Goal: Obtain resource: Download file/media

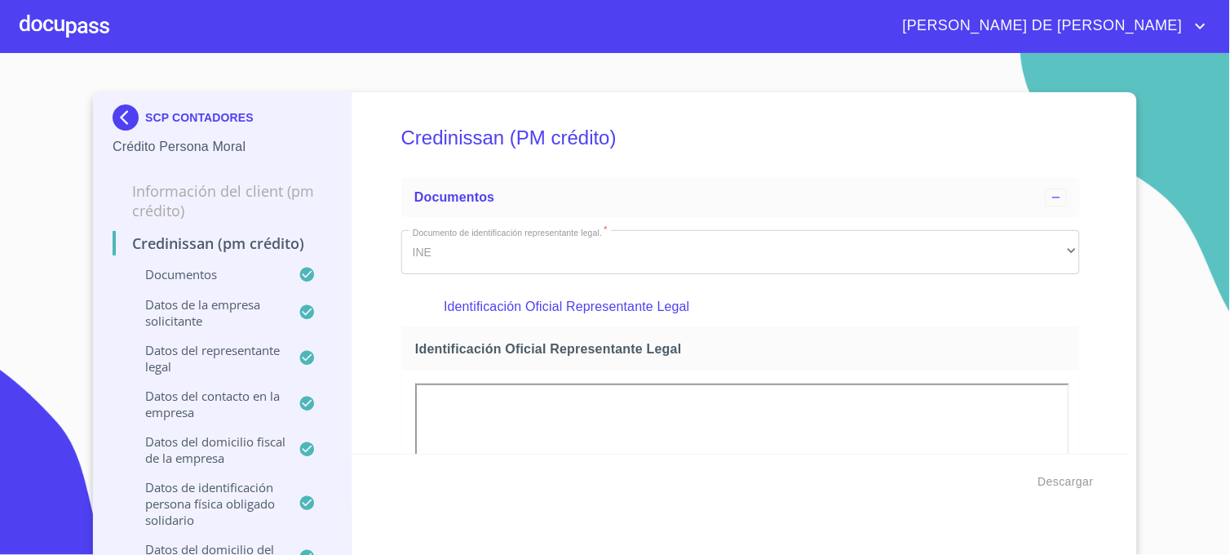
scroll to position [4537, 0]
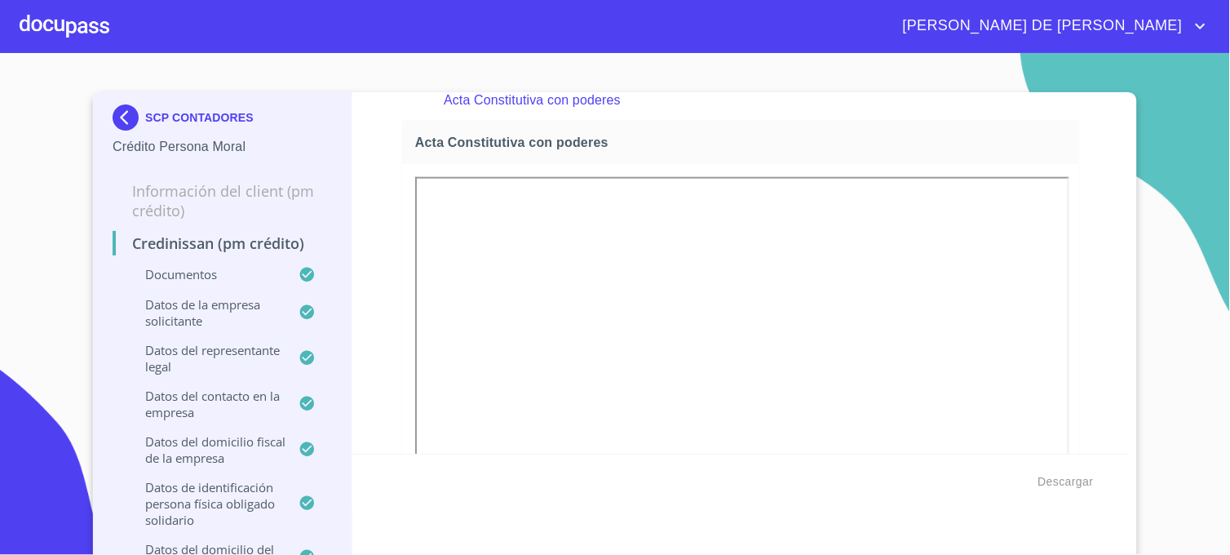
click at [115, 117] on img at bounding box center [129, 117] width 33 height 26
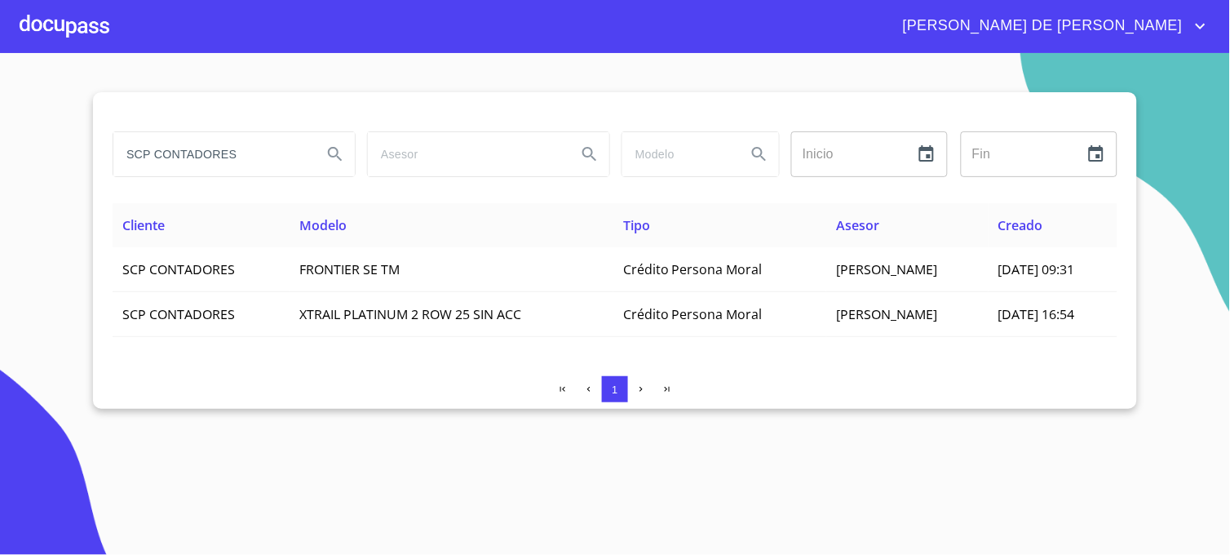
drag, startPoint x: 237, startPoint y: 157, endPoint x: 106, endPoint y: 167, distance: 131.8
click at [106, 167] on div "SCP CONTADORES" at bounding box center [233, 154] width 255 height 59
type input "VIRUETE DE LA TORRE"
click at [325, 153] on button "Search" at bounding box center [335, 154] width 39 height 39
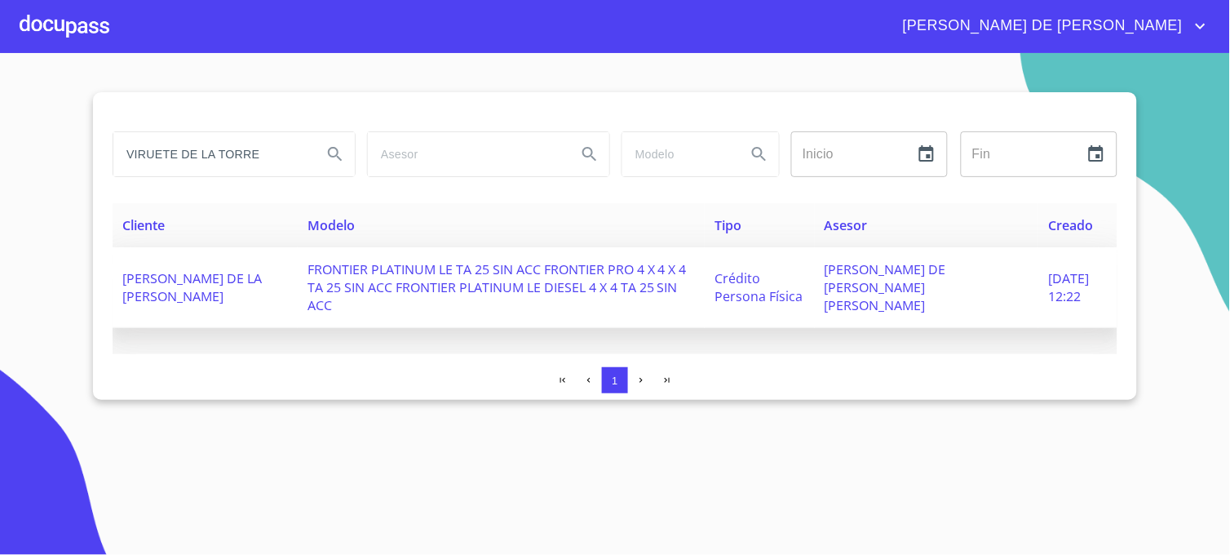
click at [884, 280] on span "[PERSON_NAME] DE [PERSON_NAME] [PERSON_NAME]" at bounding box center [886, 287] width 122 height 54
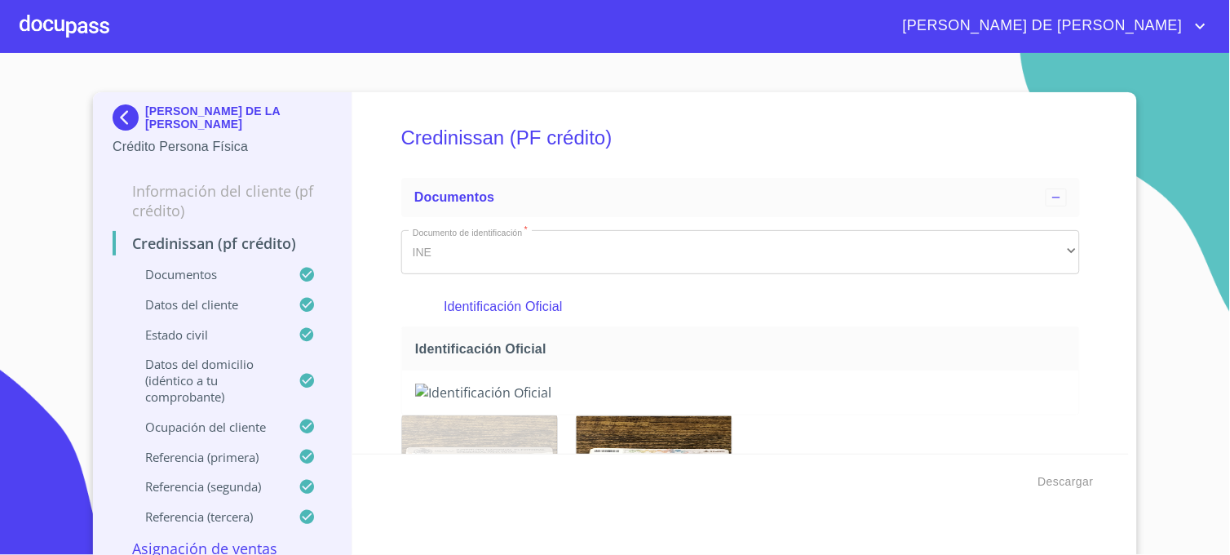
drag, startPoint x: 1177, startPoint y: 173, endPoint x: 1173, endPoint y: 218, distance: 45.1
click at [1177, 173] on section "[PERSON_NAME] DE LA TORRE Crédito Persona Física Información del cliente (PF cr…" at bounding box center [615, 304] width 1230 height 502
click at [1066, 481] on span "Descargar" at bounding box center [1066, 482] width 55 height 20
click at [124, 120] on img at bounding box center [129, 117] width 33 height 26
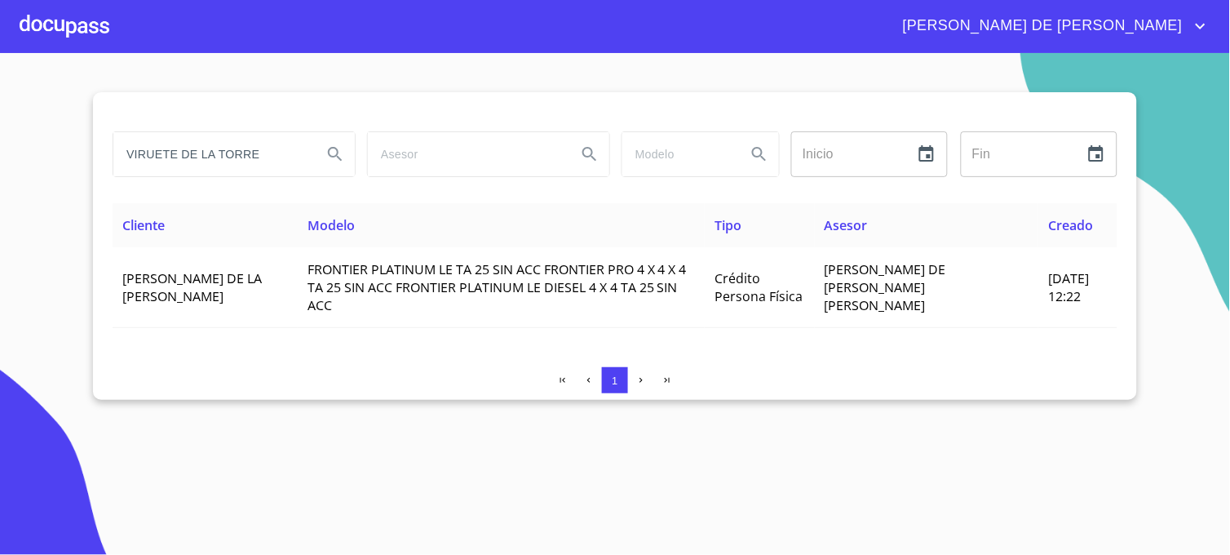
drag, startPoint x: 269, startPoint y: 161, endPoint x: 82, endPoint y: 168, distance: 187.0
click at [83, 167] on section "VIRUETE DE LA TORRE Inicio ​ Fin ​ Cliente Modelo Tipo Asesor Creado [PERSON_NA…" at bounding box center [615, 304] width 1230 height 502
type input "[PERSON_NAME]"
click at [330, 157] on icon "Search" at bounding box center [336, 154] width 20 height 20
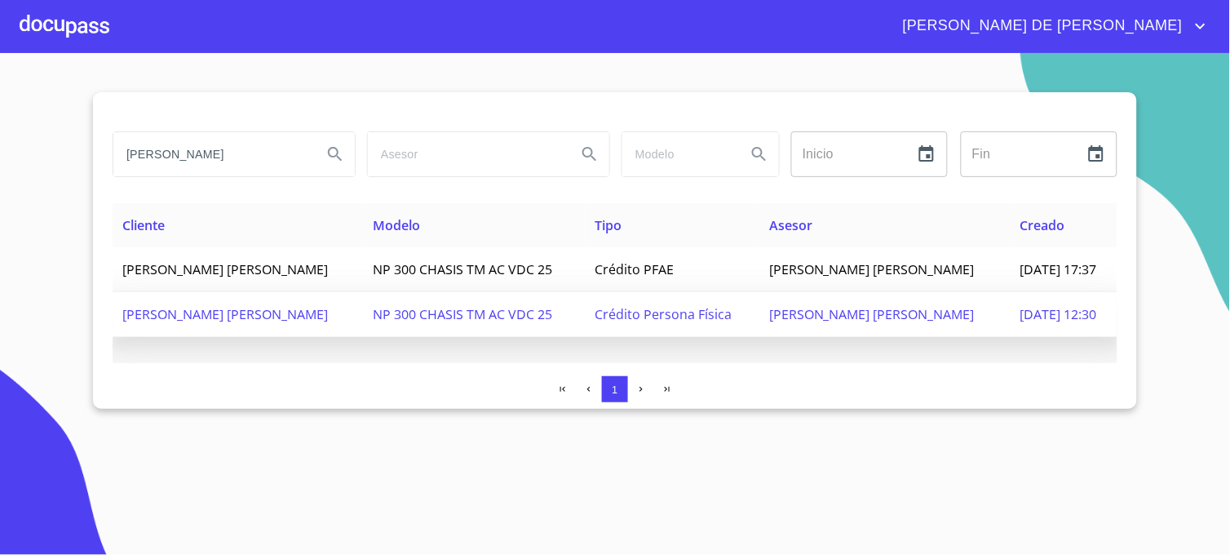
click at [845, 316] on span "[PERSON_NAME] [PERSON_NAME]" at bounding box center [872, 314] width 206 height 18
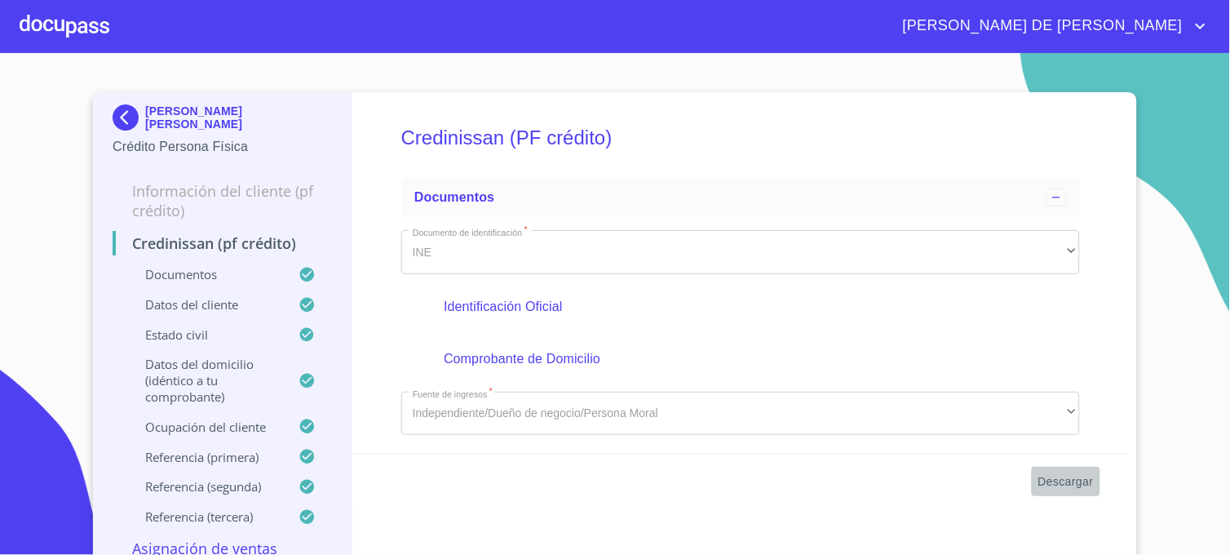
click at [1078, 483] on span "Descargar" at bounding box center [1066, 482] width 55 height 20
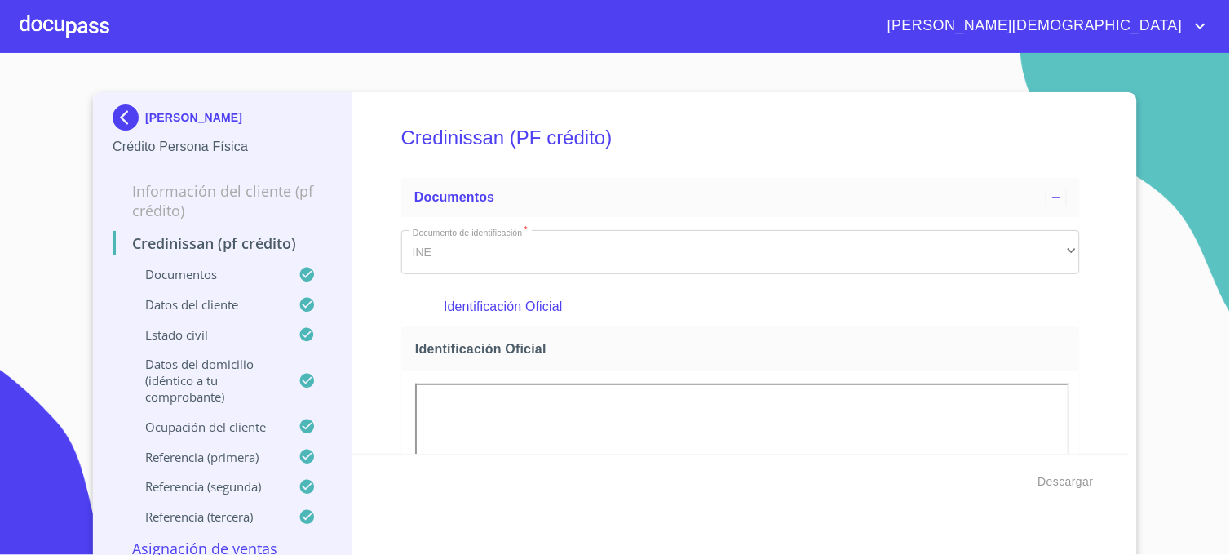
click at [126, 117] on img at bounding box center [129, 117] width 33 height 26
